Goal: Obtain resource: Download file/media

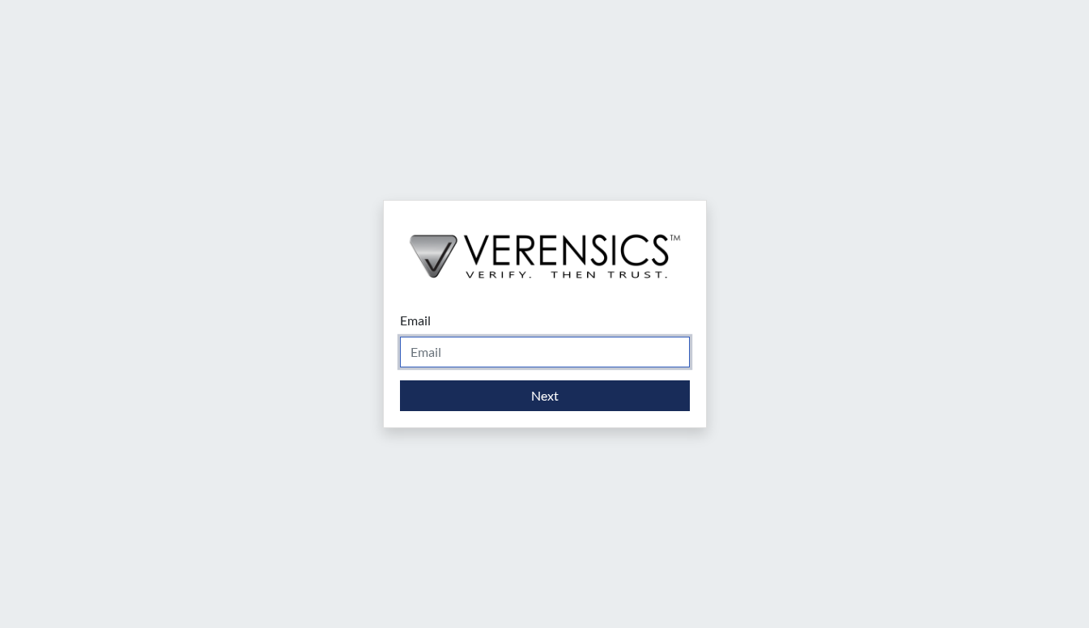
click at [498, 360] on input "Email" at bounding box center [545, 352] width 290 height 31
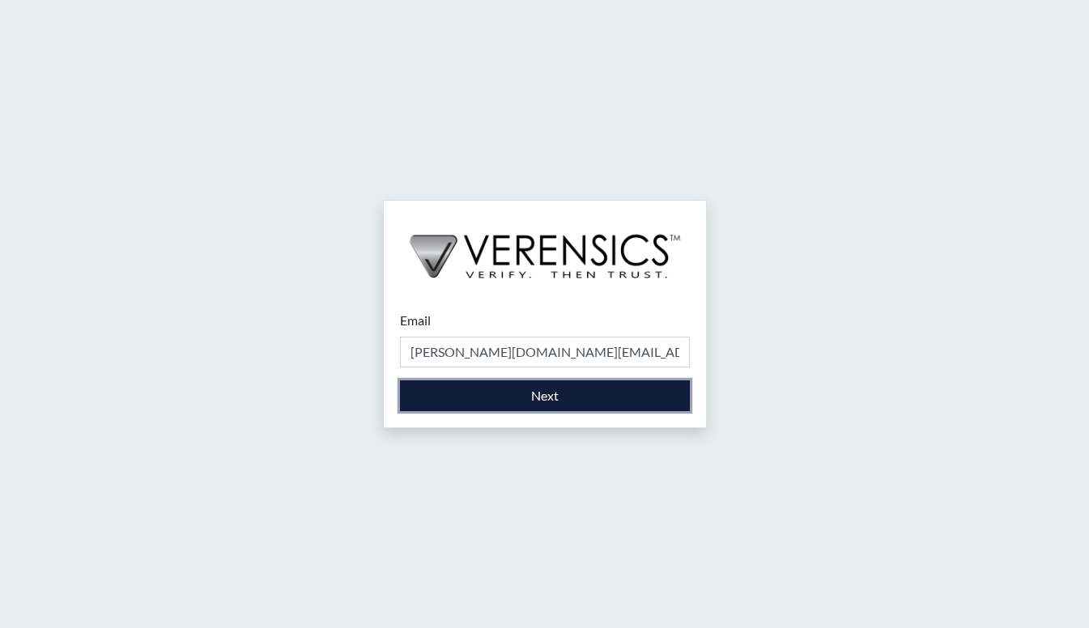
click at [495, 404] on button "Next" at bounding box center [545, 395] width 290 height 31
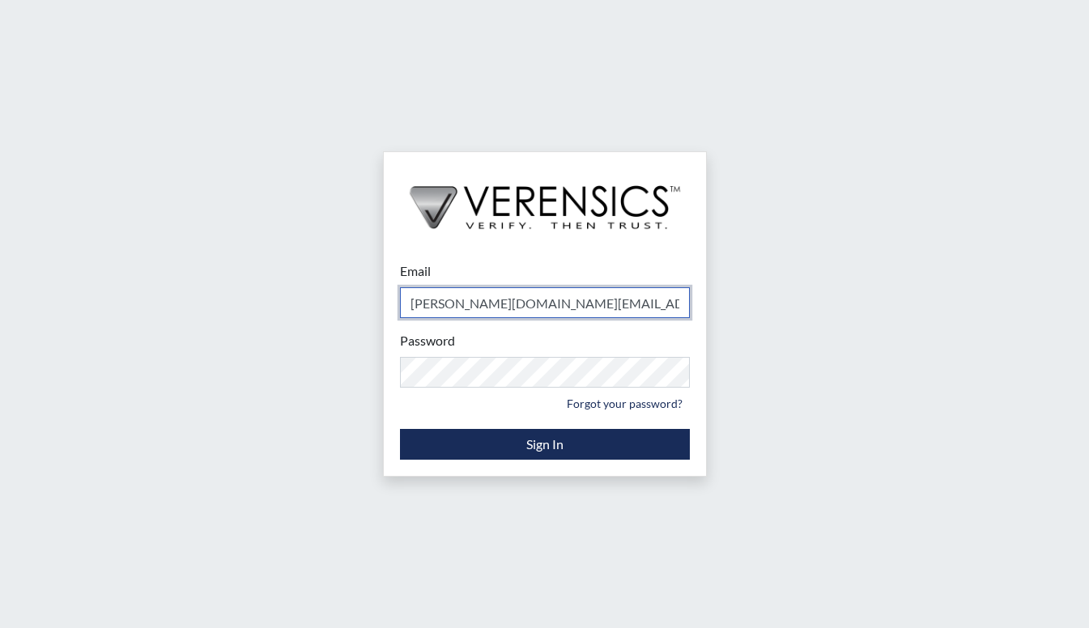
type input "[PERSON_NAME][EMAIL_ADDRESS][DOMAIN_NAME]"
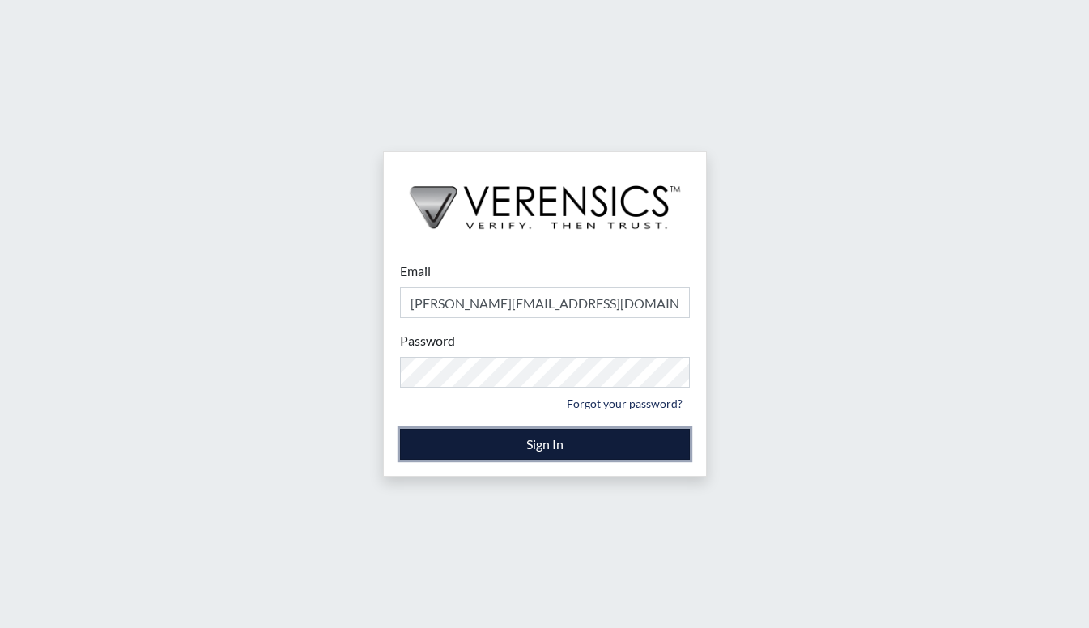
click at [499, 441] on button "Sign In" at bounding box center [545, 444] width 290 height 31
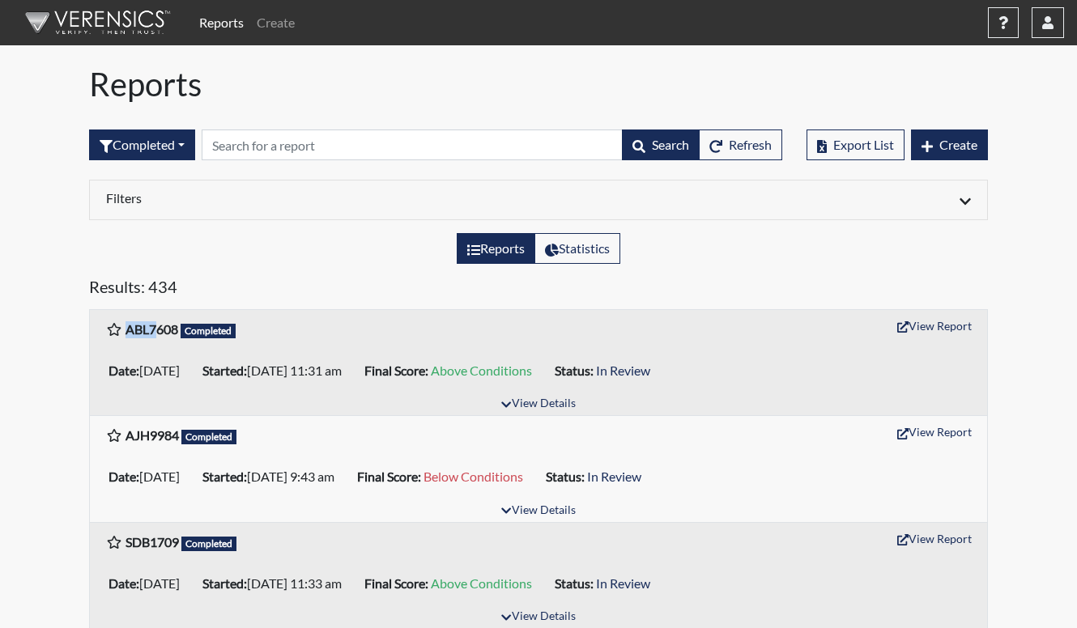
drag, startPoint x: 142, startPoint y: 319, endPoint x: 159, endPoint y: 331, distance: 20.9
click at [159, 331] on div "ABL7608 Completed View Report" at bounding box center [538, 329] width 865 height 32
drag, startPoint x: 159, startPoint y: 331, endPoint x: 157, endPoint y: 344, distance: 13.1
click at [157, 344] on div "ABL7608 Completed" at bounding box center [171, 332] width 130 height 25
drag, startPoint x: 122, startPoint y: 330, endPoint x: 151, endPoint y: 330, distance: 28.3
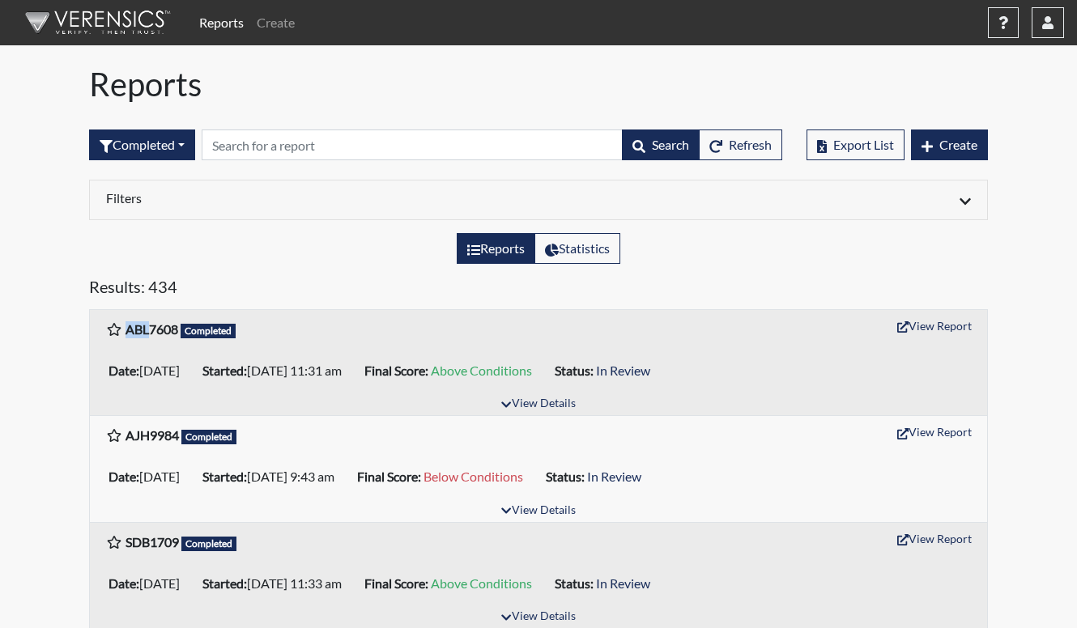
click at [151, 330] on div "ABL7608 Completed" at bounding box center [171, 332] width 130 height 25
drag, startPoint x: 151, startPoint y: 330, endPoint x: 193, endPoint y: 371, distance: 58.4
click at [193, 371] on li "Date: 09/03/2025" at bounding box center [149, 371] width 94 height 26
click at [912, 325] on button "View Report" at bounding box center [934, 325] width 89 height 25
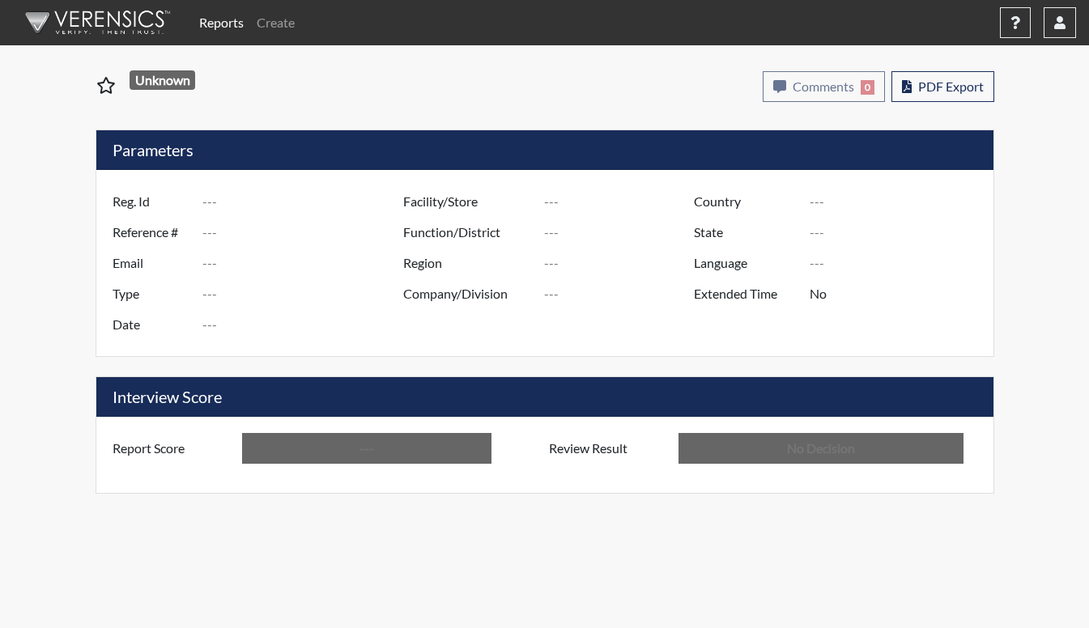
type input "ABL7608"
type input "51077"
type input "---"
type input "Corrections Pre-Employment"
type input "Sep 3, 2025"
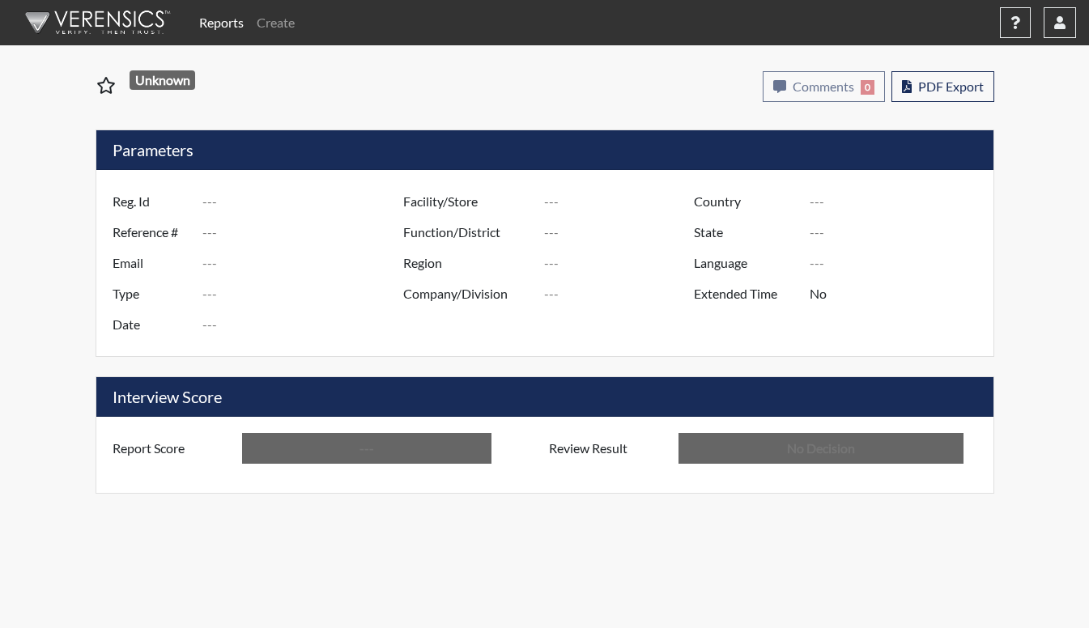
type input "[PERSON_NAME]"
type input "[GEOGRAPHIC_DATA]"
type input "[US_STATE]"
type input "English"
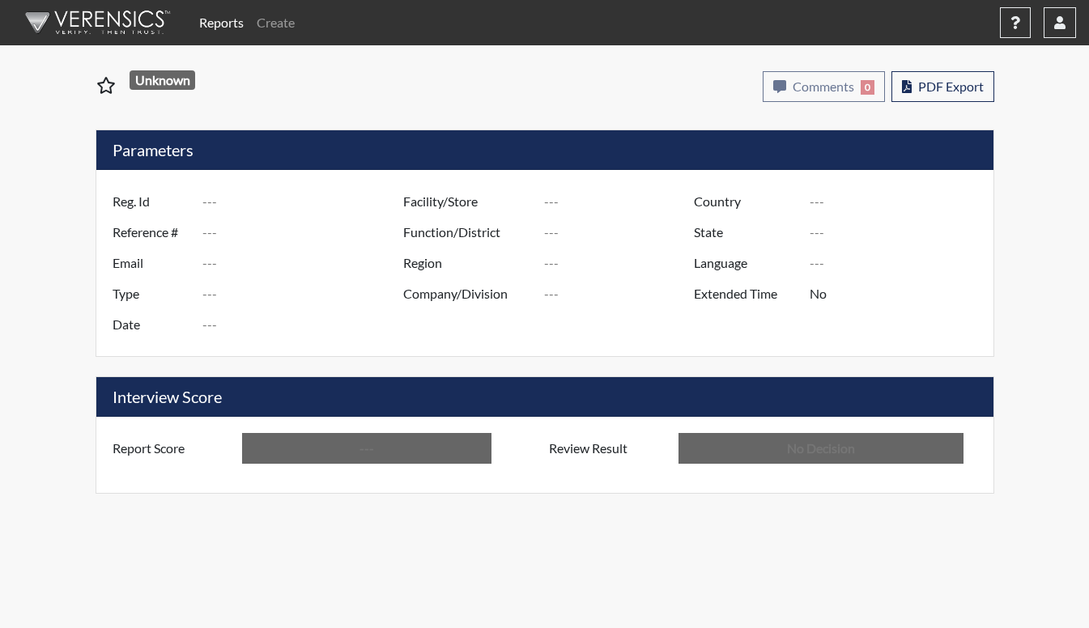
type input "Above Conditions"
type input "In Review"
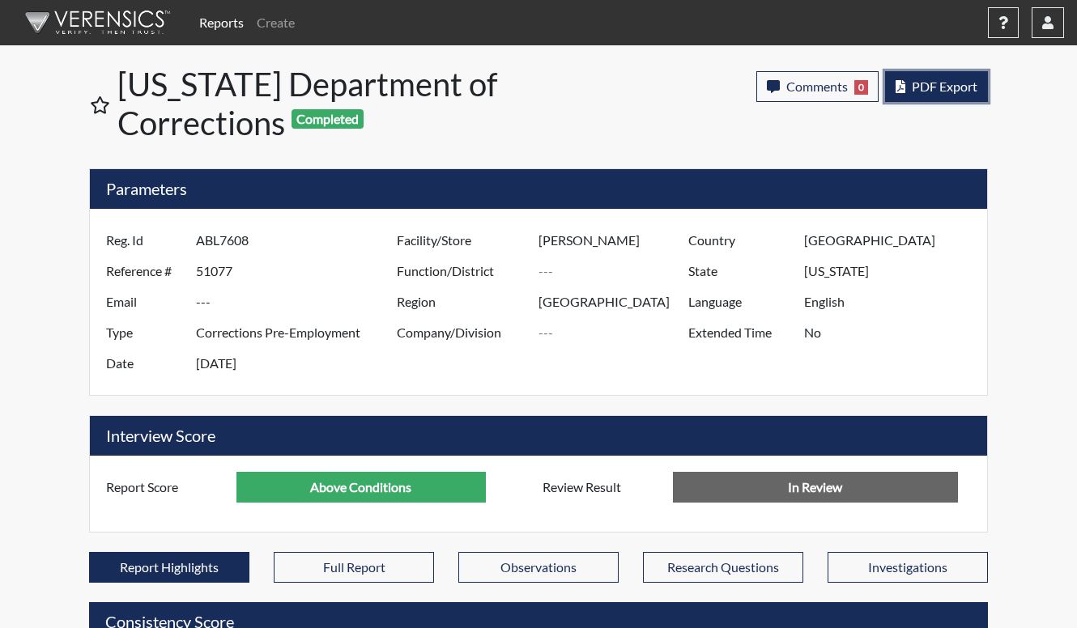
click at [907, 87] on button "PDF Export" at bounding box center [936, 86] width 103 height 31
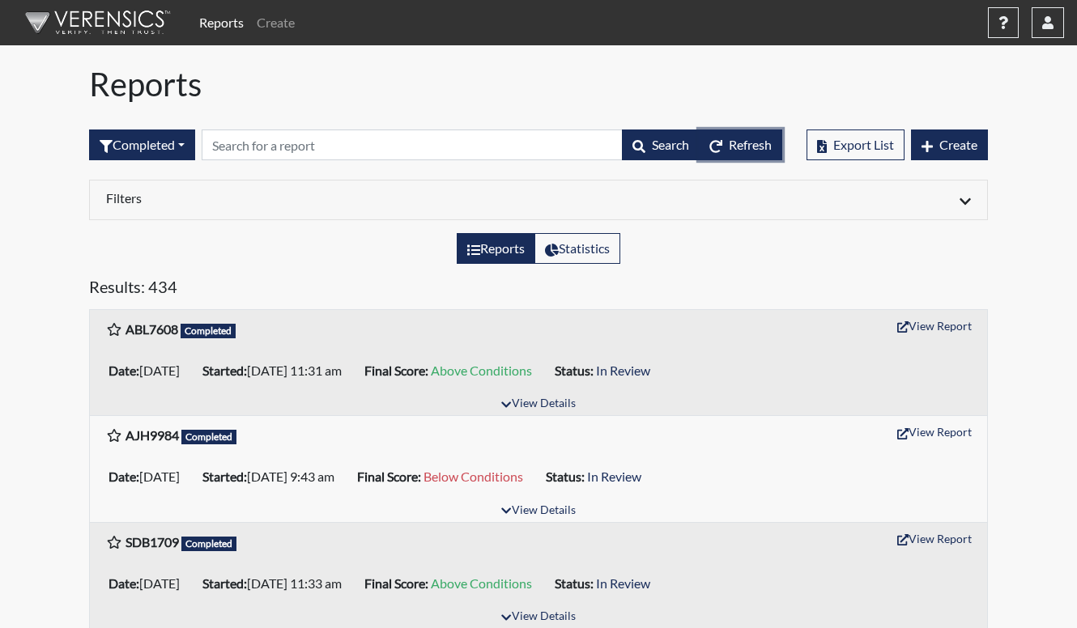
drag, startPoint x: 763, startPoint y: 143, endPoint x: 778, endPoint y: 142, distance: 14.6
click at [763, 142] on span "Refresh" at bounding box center [750, 144] width 43 height 15
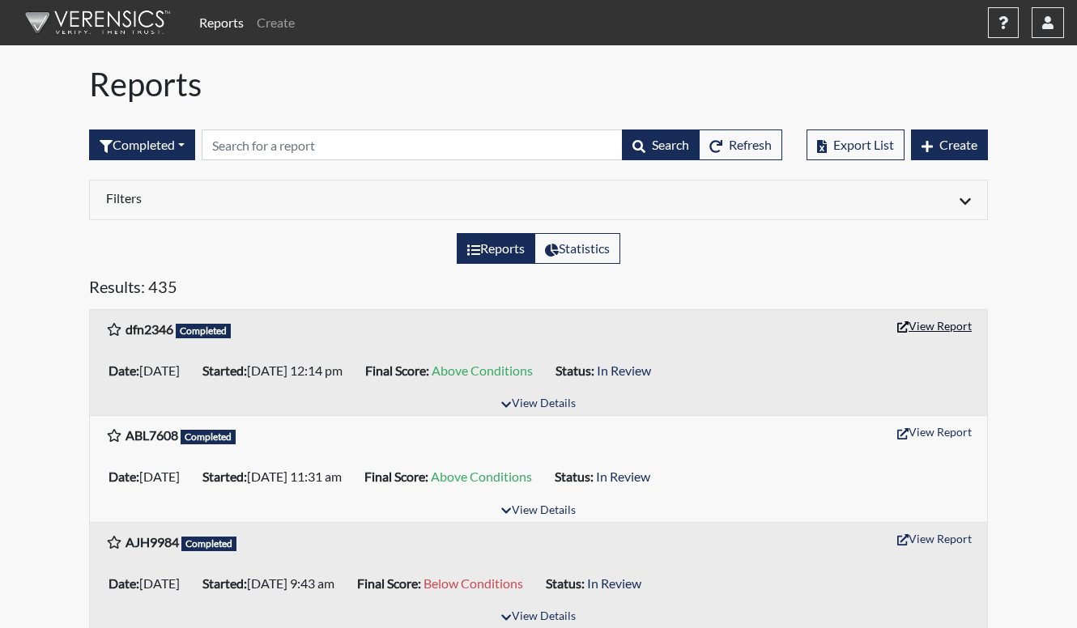
click at [947, 325] on button "View Report" at bounding box center [934, 325] width 89 height 25
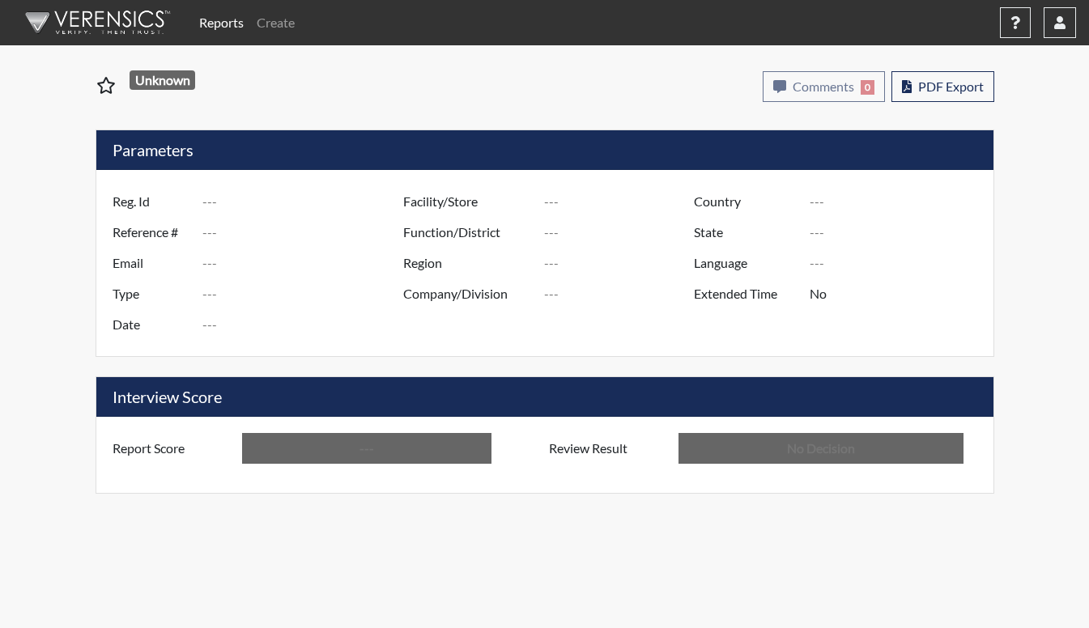
type input "dfn2346"
type input "51080"
type input "---"
type input "Corrections Pre-Employment"
type input "[DATE]"
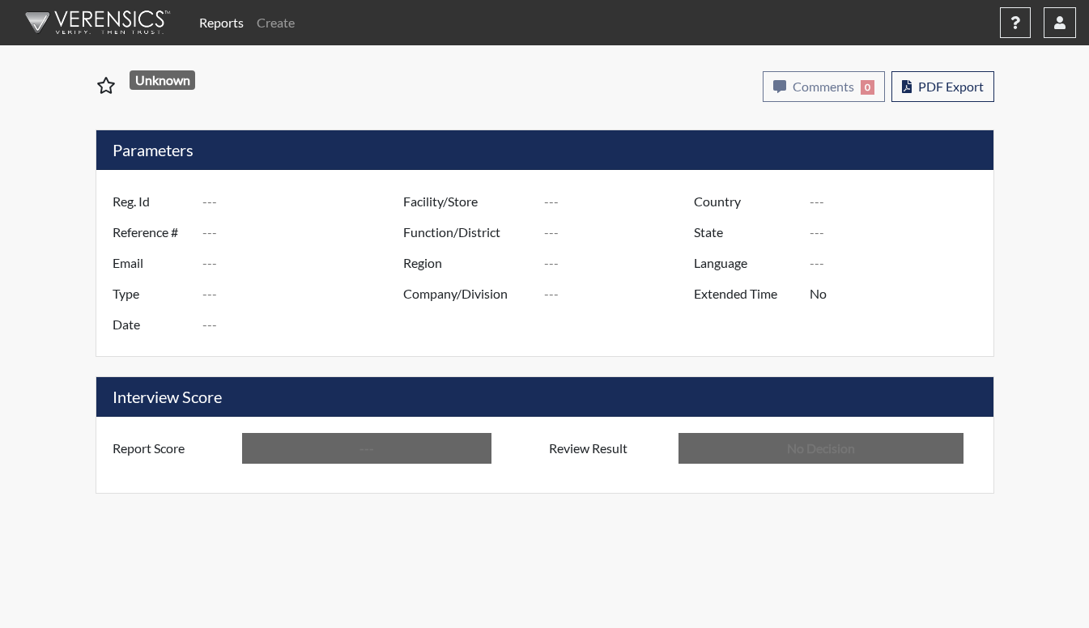
type input "[PERSON_NAME]"
type input "[GEOGRAPHIC_DATA]"
type input "[US_STATE]"
type input "English"
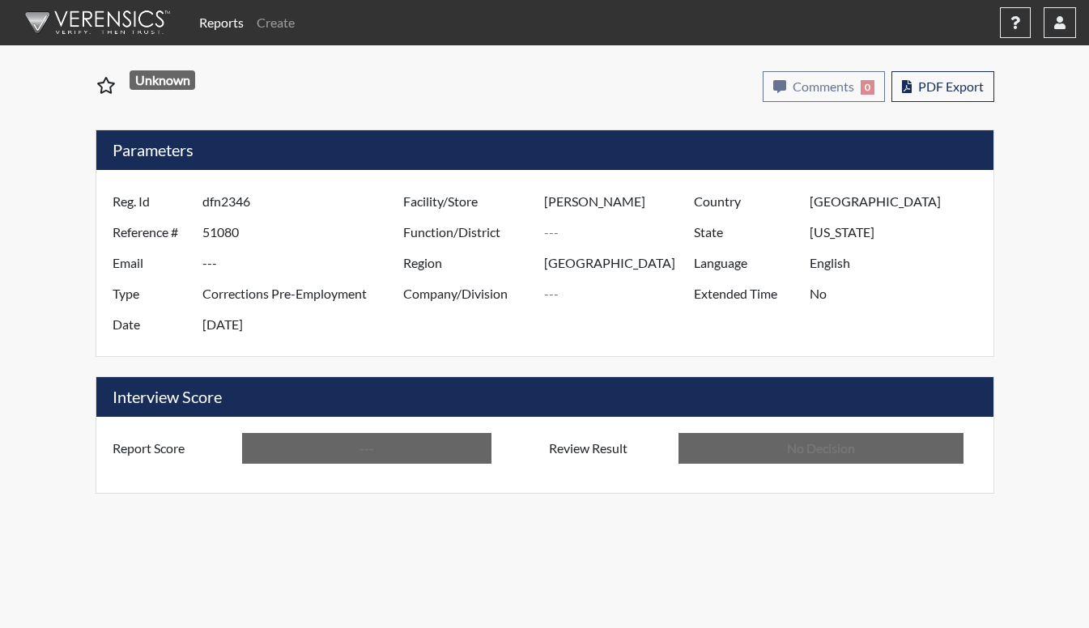
type input "Above Conditions"
type input "In Review"
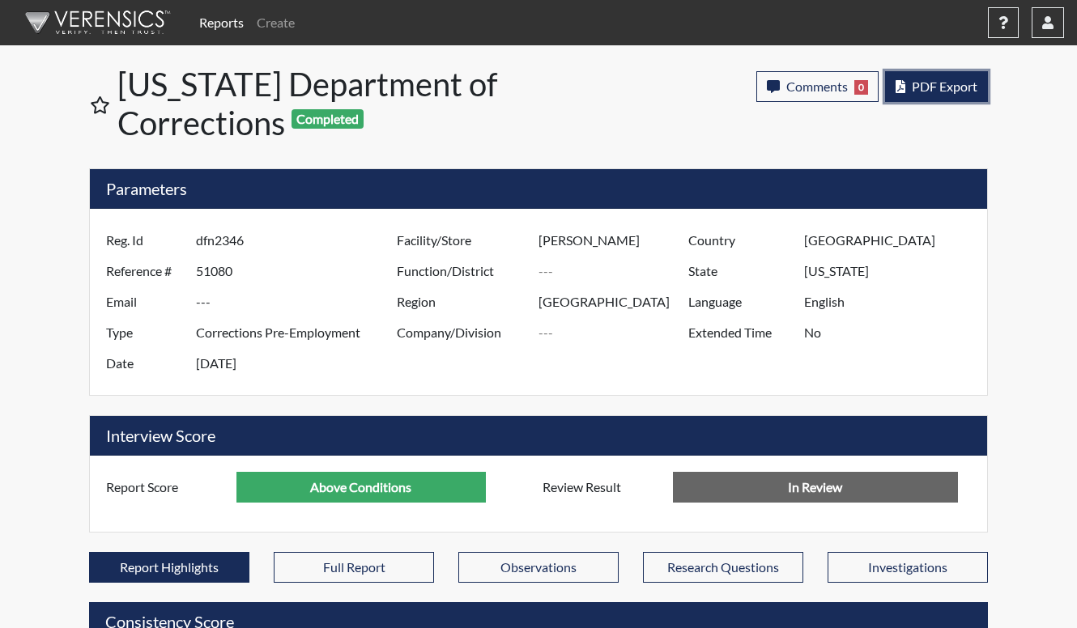
click at [958, 95] on button "PDF Export" at bounding box center [936, 86] width 103 height 31
